Goal: Information Seeking & Learning: Learn about a topic

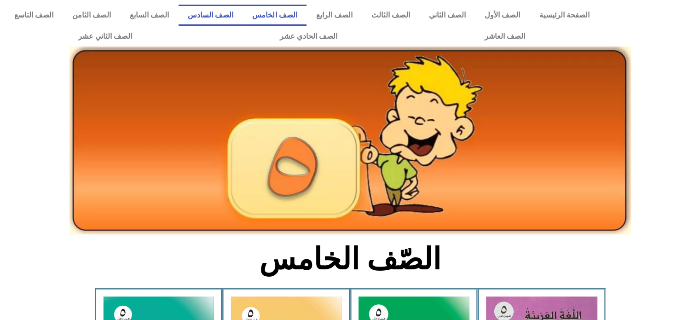
click at [241, 19] on link "الصف السادس" at bounding box center [211, 15] width 64 height 21
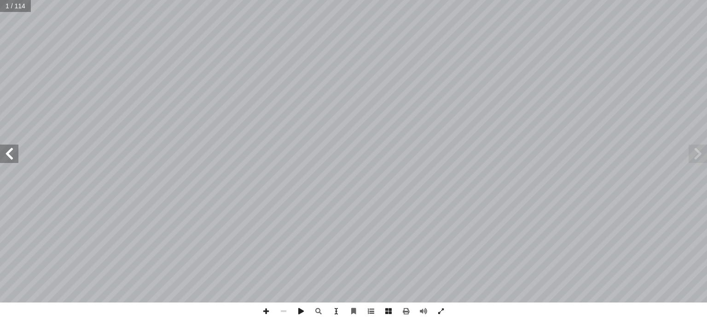
click at [12, 153] on span at bounding box center [9, 153] width 18 height 18
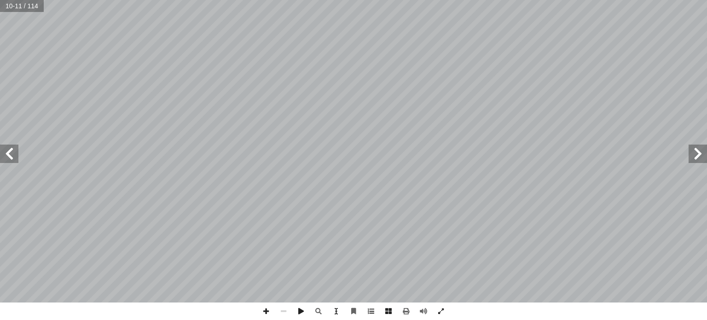
click at [12, 153] on span at bounding box center [9, 153] width 18 height 18
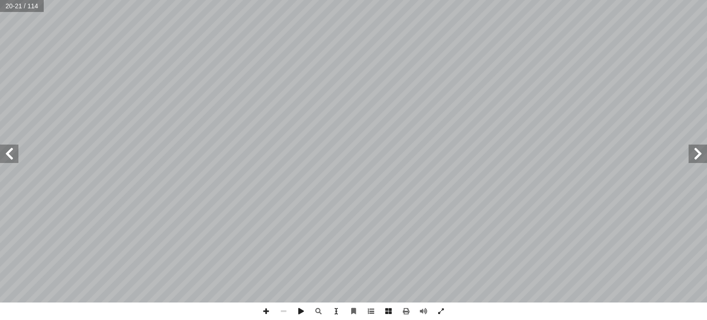
click at [12, 153] on span at bounding box center [9, 153] width 18 height 18
click at [271, 310] on span at bounding box center [265, 310] width 17 height 17
click at [9, 153] on span at bounding box center [9, 153] width 18 height 18
click at [15, 156] on span at bounding box center [9, 153] width 18 height 18
